Goal: Obtain resource: Obtain resource

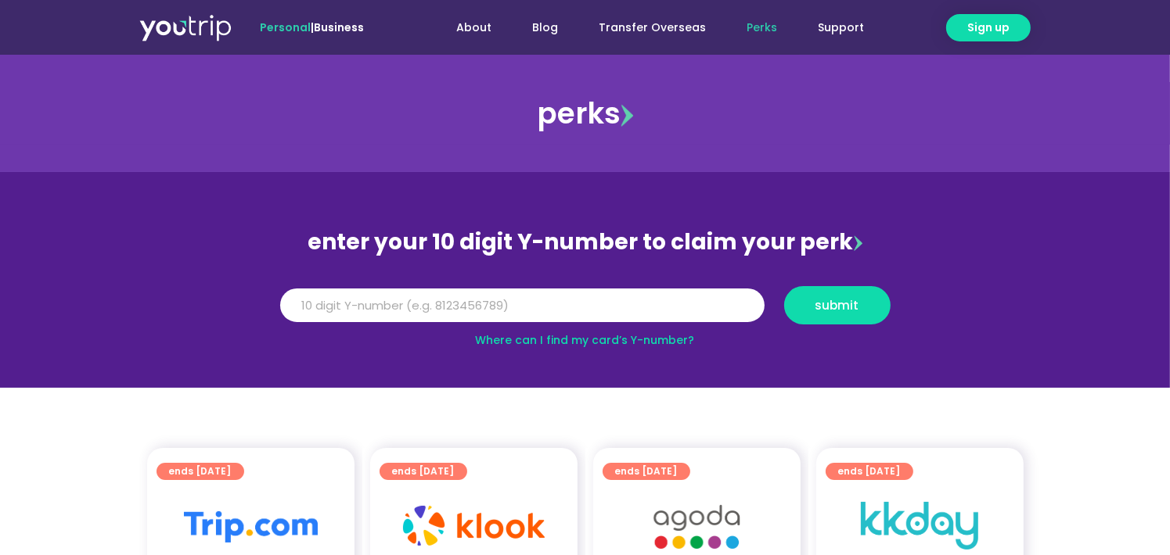
click at [551, 295] on input "Y Number" at bounding box center [522, 306] width 484 height 34
click at [503, 308] on input "Y Number" at bounding box center [522, 306] width 484 height 34
type input "8113487557"
click at [854, 310] on span "submit" at bounding box center [837, 306] width 44 height 12
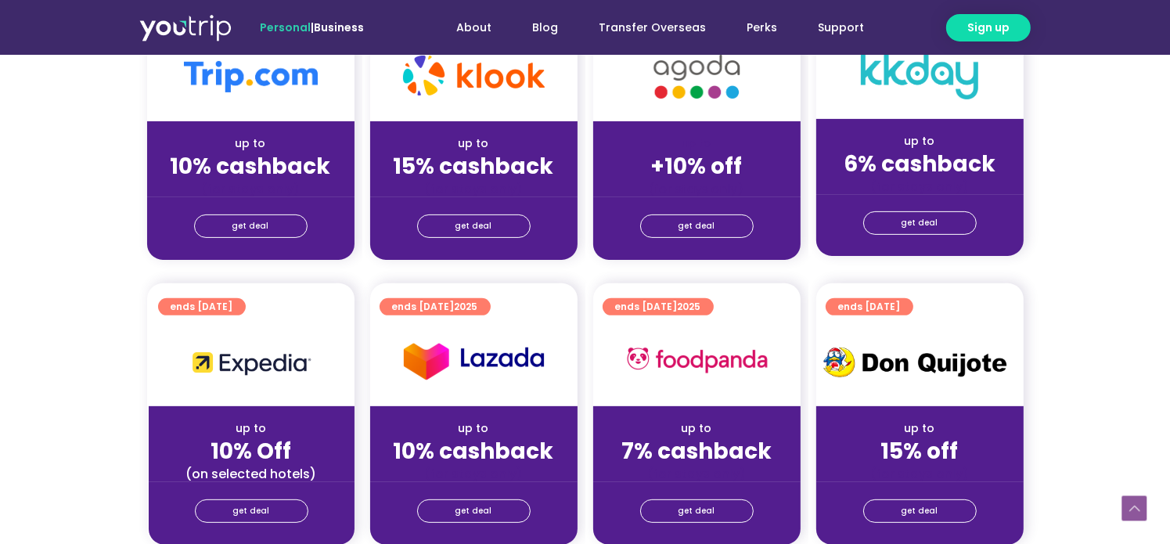
scroll to position [313, 0]
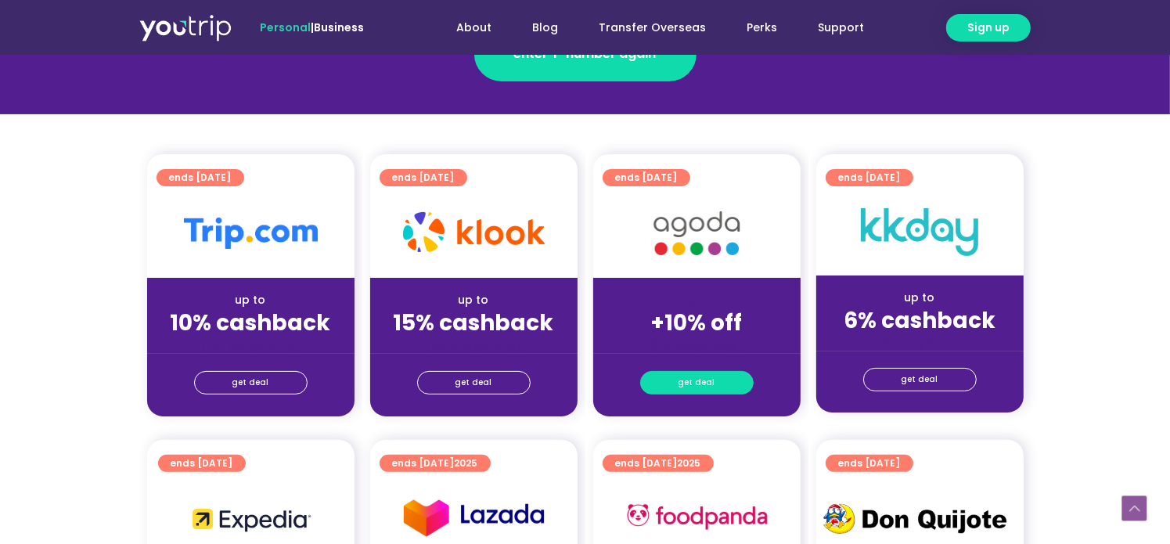
click at [695, 382] on span "get deal" at bounding box center [696, 383] width 37 height 22
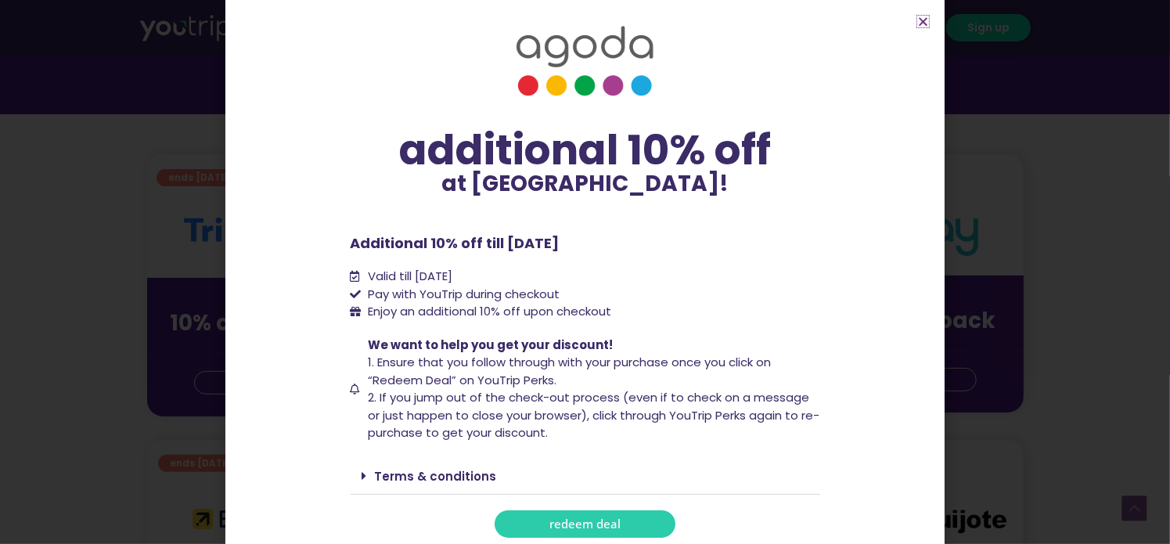
scroll to position [19, 0]
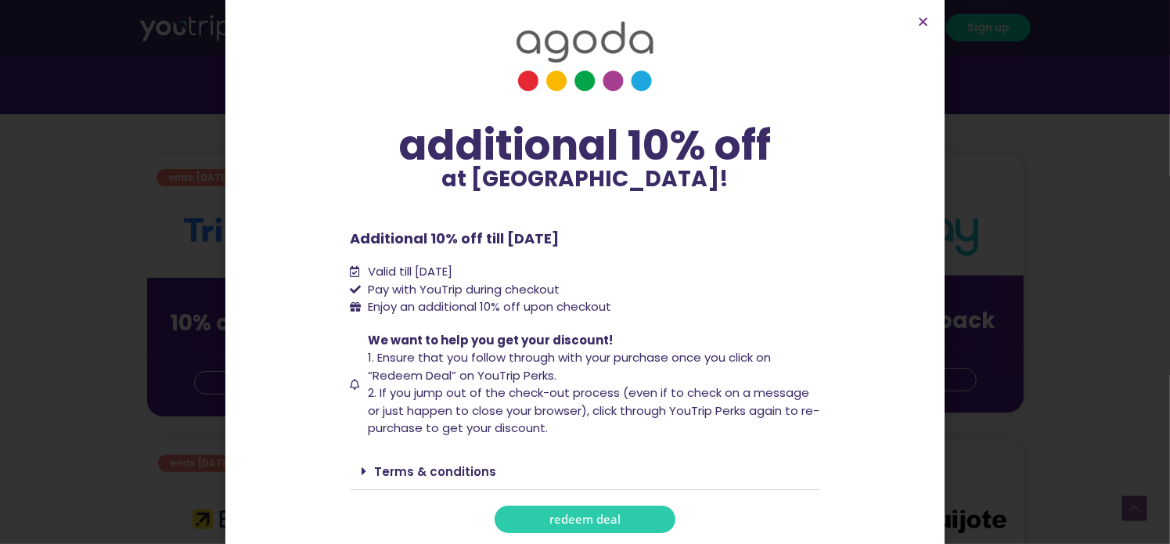
click at [620, 530] on link "redeem deal" at bounding box center [584, 518] width 181 height 27
